Goal: Task Accomplishment & Management: Use online tool/utility

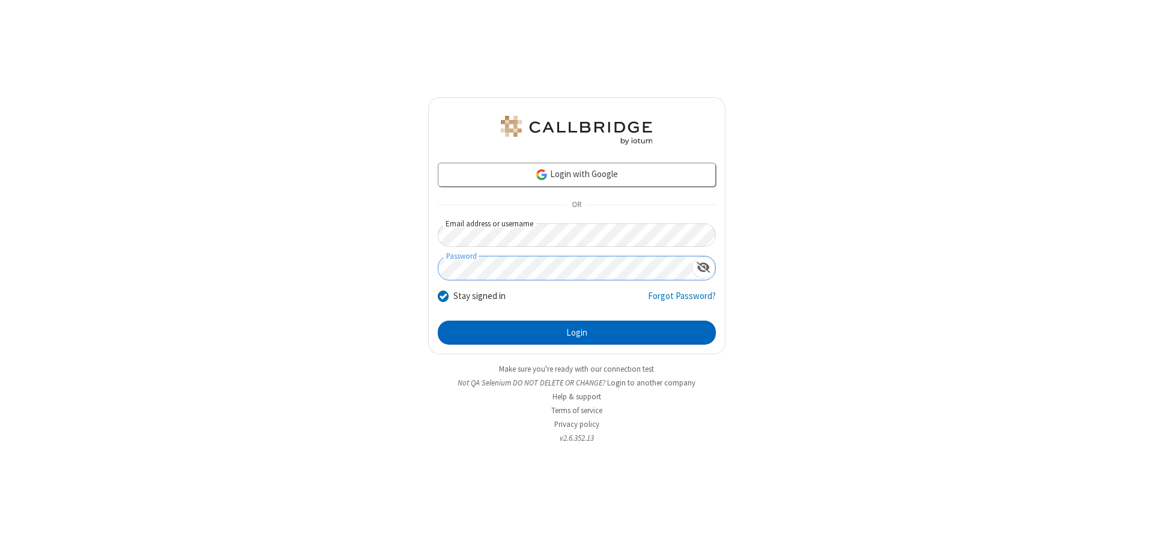
click at [576, 333] on button "Login" at bounding box center [577, 333] width 278 height 24
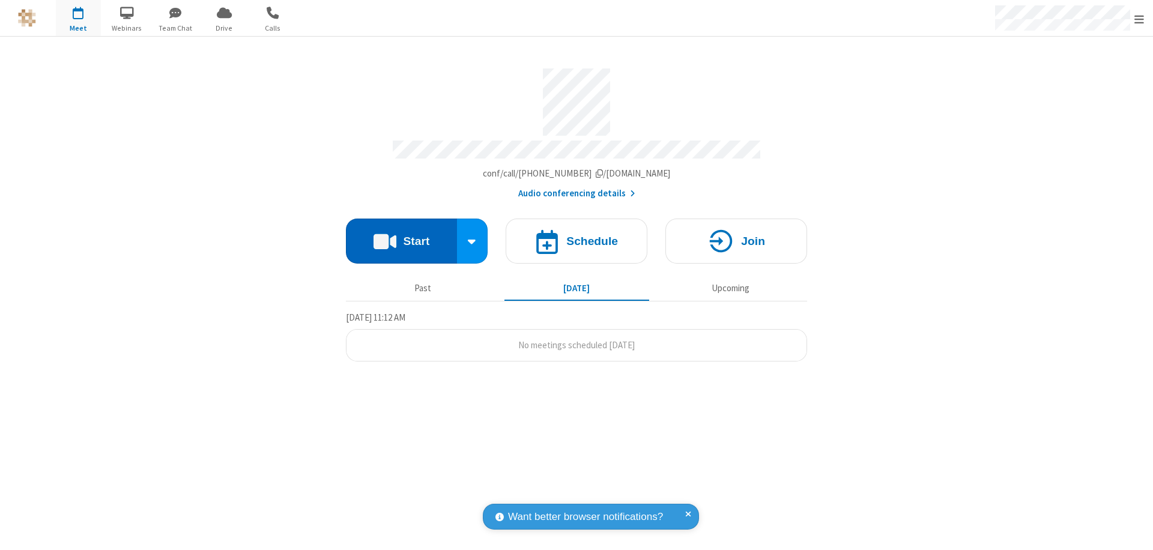
click at [401, 235] on button "Start" at bounding box center [401, 241] width 111 height 45
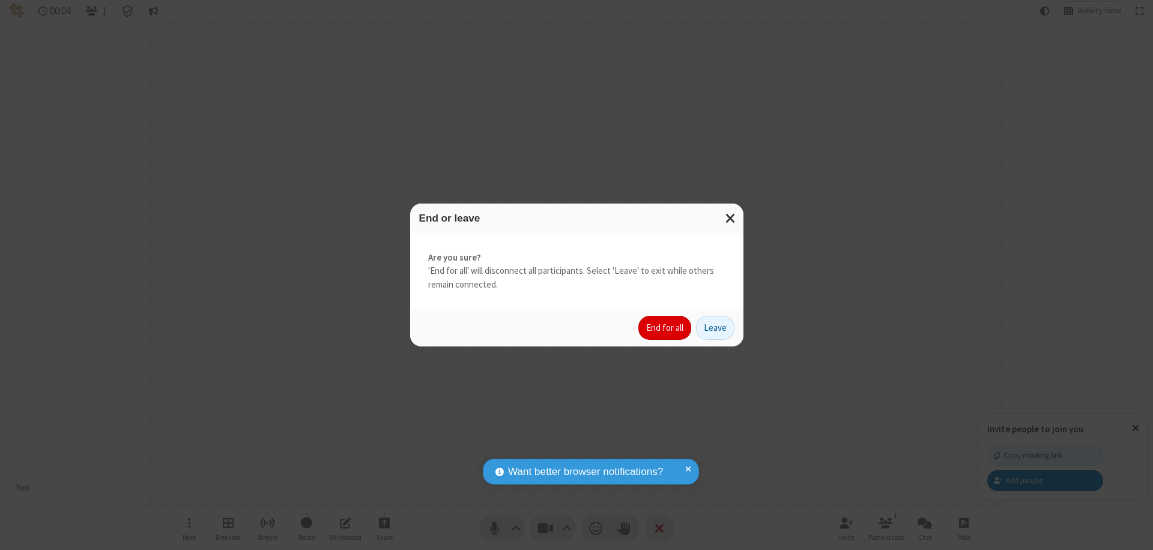
click at [665, 328] on button "End for all" at bounding box center [664, 328] width 53 height 24
